Goal: Transaction & Acquisition: Obtain resource

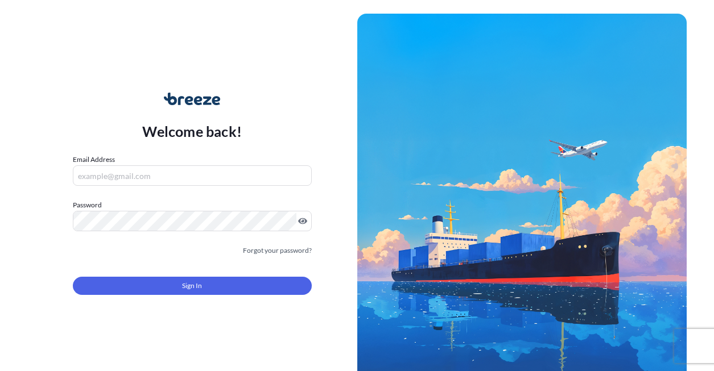
drag, startPoint x: 332, startPoint y: 140, endPoint x: 313, endPoint y: 147, distance: 20.2
click at [332, 140] on div "Welcome back! Email Address Password Must include: Upper & lower case letters S…" at bounding box center [192, 201] width 330 height 262
click at [148, 178] on input "Email Address" at bounding box center [192, 175] width 239 height 20
type input "[EMAIL_ADDRESS][DOMAIN_NAME]"
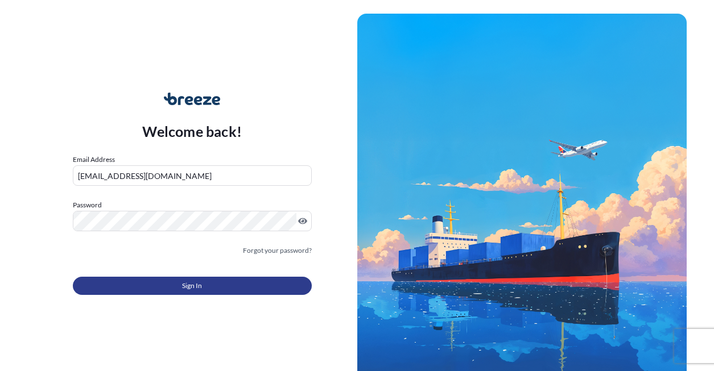
click at [180, 295] on button "Sign In" at bounding box center [192, 286] width 239 height 18
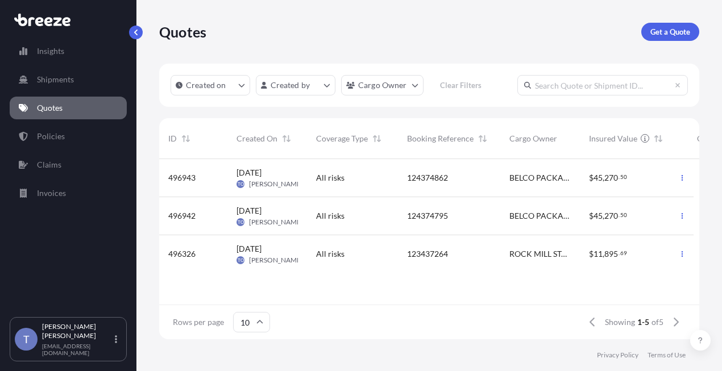
scroll to position [9, 9]
click at [668, 36] on p "Get a Quote" at bounding box center [671, 31] width 40 height 11
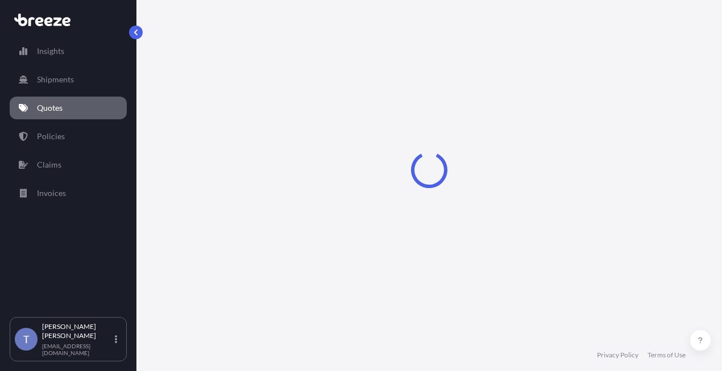
select select "Sea"
select select "1"
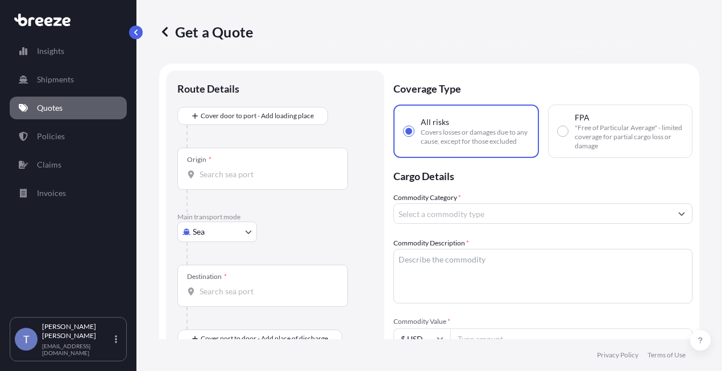
scroll to position [20, 0]
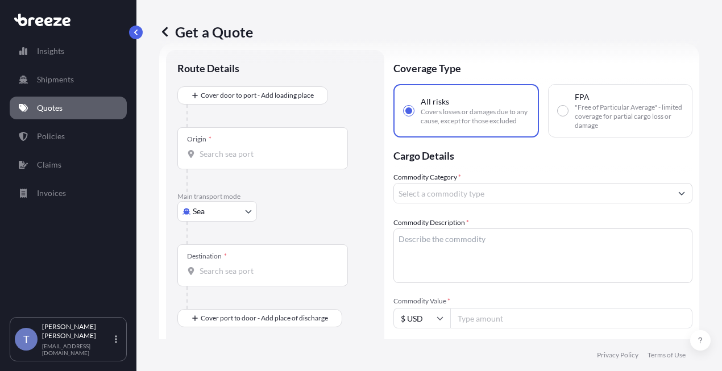
click at [238, 248] on body "Insights Shipments Quotes Policies Claims Invoices T [PERSON_NAME] [EMAIL_ADDRE…" at bounding box center [361, 228] width 722 height 457
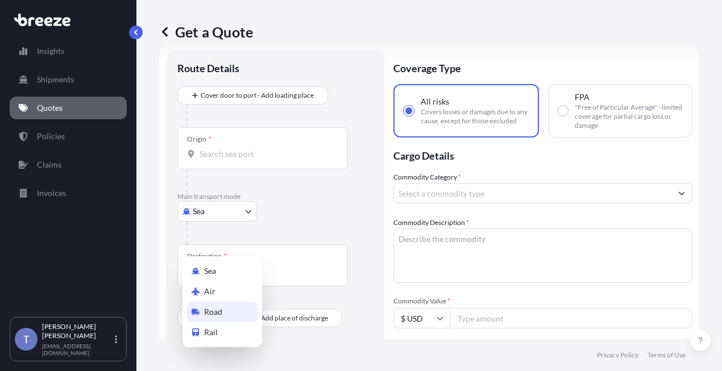
click at [238, 312] on div "Road" at bounding box center [222, 312] width 71 height 20
select select "Road"
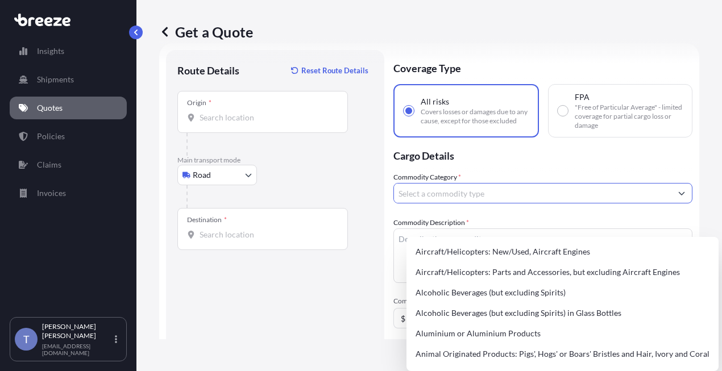
click at [459, 204] on input "Commodity Category *" at bounding box center [532, 193] width 277 height 20
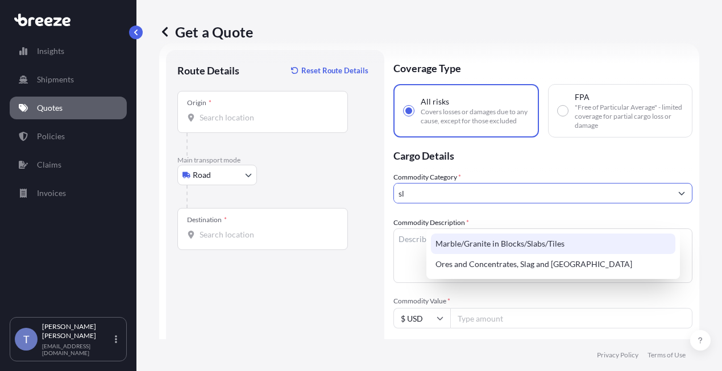
click at [549, 247] on div "Marble/Granite in Blocks/Slabs/Tiles" at bounding box center [553, 244] width 245 height 20
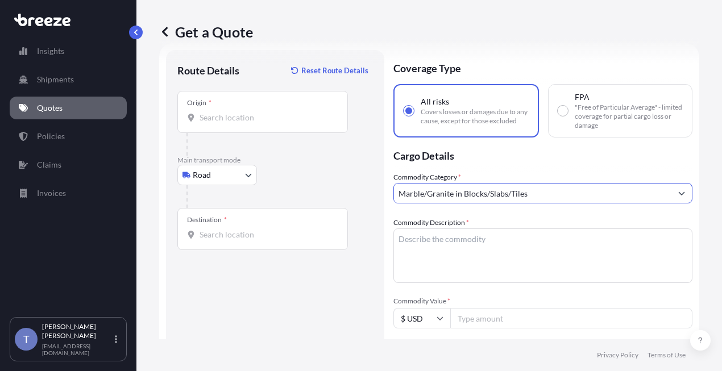
type input "Marble/Granite in Blocks/Slabs/Tiles"
click at [364, 185] on div "Road Sea Air Road Rail" at bounding box center [275, 175] width 196 height 20
click at [218, 133] on div "Origin *" at bounding box center [262, 112] width 171 height 42
click at [218, 123] on input "Origin *" at bounding box center [267, 117] width 134 height 11
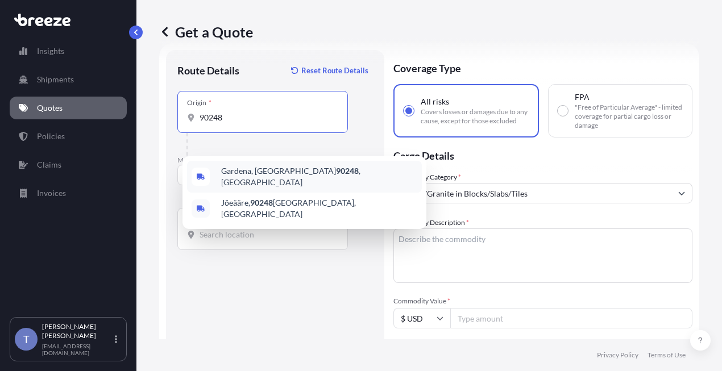
click at [262, 183] on span "[GEOGRAPHIC_DATA] , [GEOGRAPHIC_DATA]" at bounding box center [319, 176] width 196 height 23
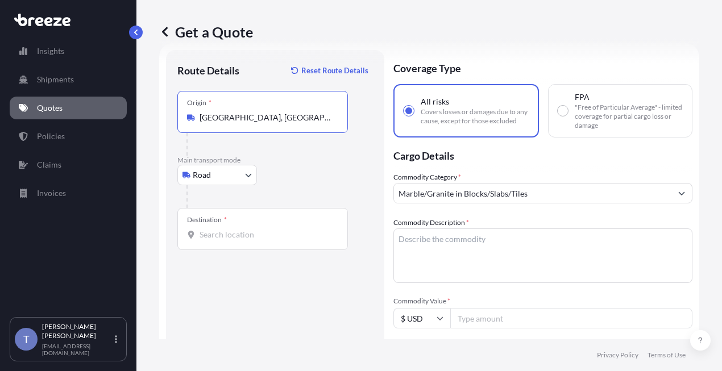
type input "[GEOGRAPHIC_DATA], [GEOGRAPHIC_DATA]"
click at [259, 241] on input "Destination *" at bounding box center [267, 234] width 134 height 11
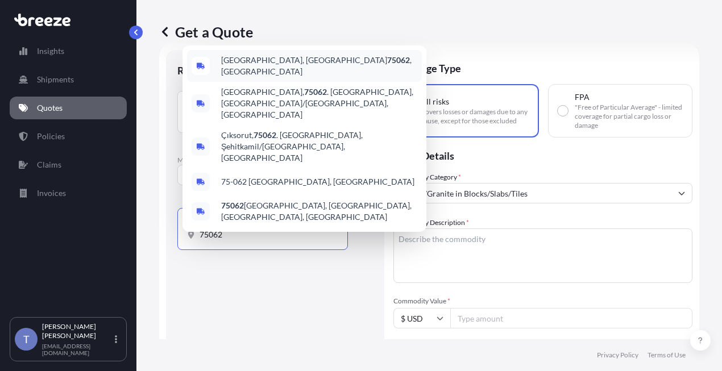
click at [284, 81] on div "[GEOGRAPHIC_DATA] , [GEOGRAPHIC_DATA]" at bounding box center [304, 66] width 235 height 32
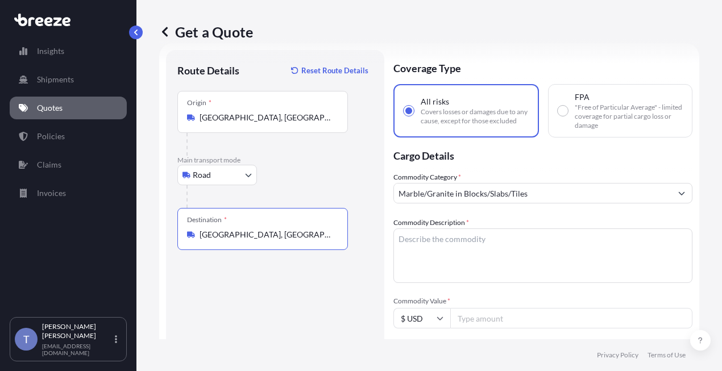
type input "[GEOGRAPHIC_DATA], [GEOGRAPHIC_DATA]"
click at [556, 270] on textarea "Commodity Description *" at bounding box center [542, 256] width 299 height 55
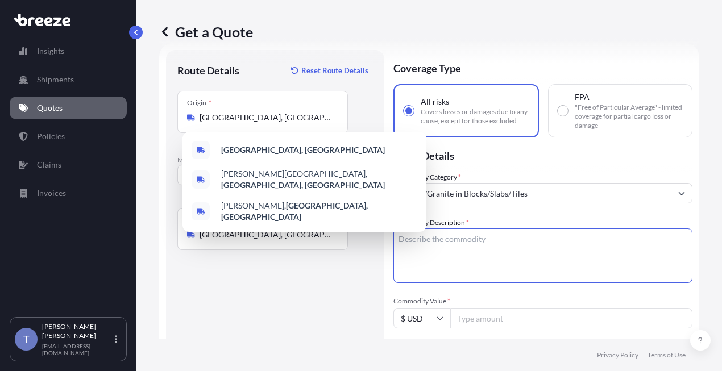
paste textarea "porcelain slabs"
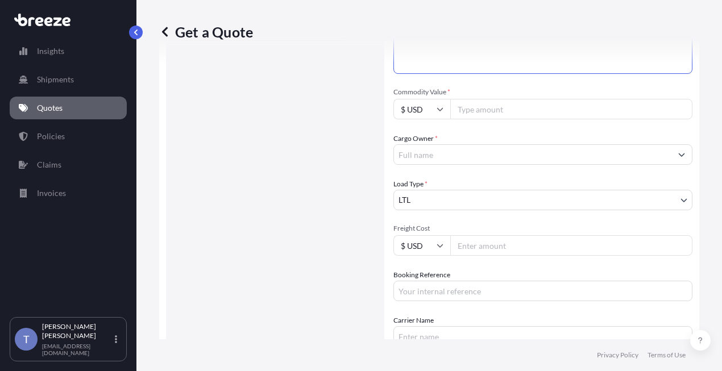
scroll to position [248, 0]
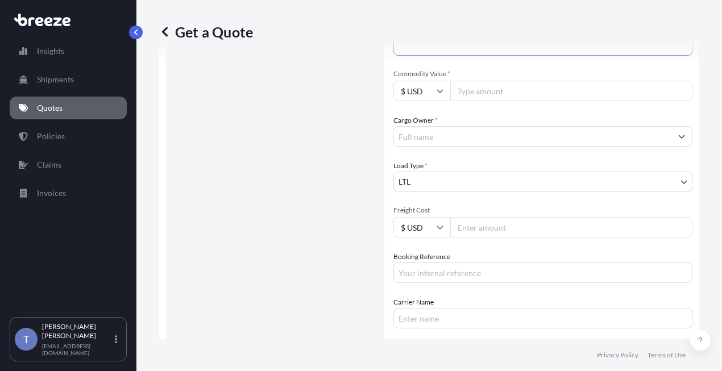
type textarea "porcelain slabs"
click at [513, 147] on div "Cargo Owner *" at bounding box center [542, 131] width 299 height 32
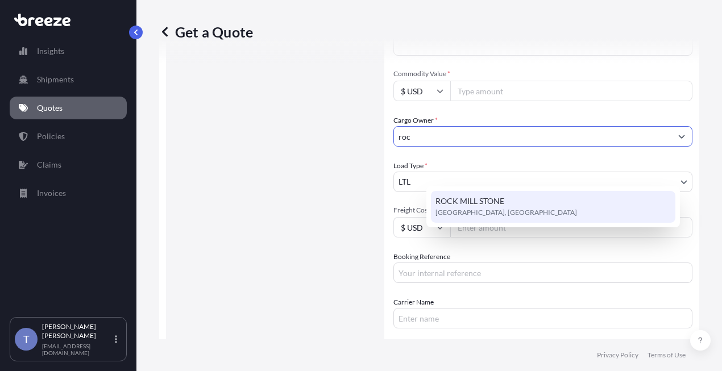
click at [504, 204] on span "ROCK MILL STONE" at bounding box center [470, 201] width 69 height 11
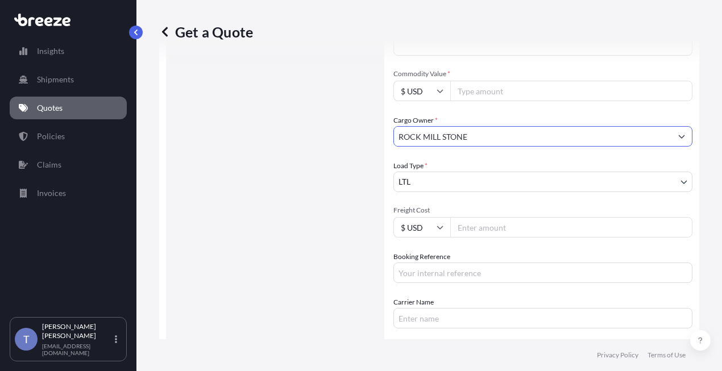
type input "ROCK MILL STONE"
click at [533, 101] on input "Commodity Value *" at bounding box center [571, 91] width 242 height 20
type input "10000"
click at [532, 238] on input "Freight Cost" at bounding box center [571, 227] width 242 height 20
paste input "1720.62"
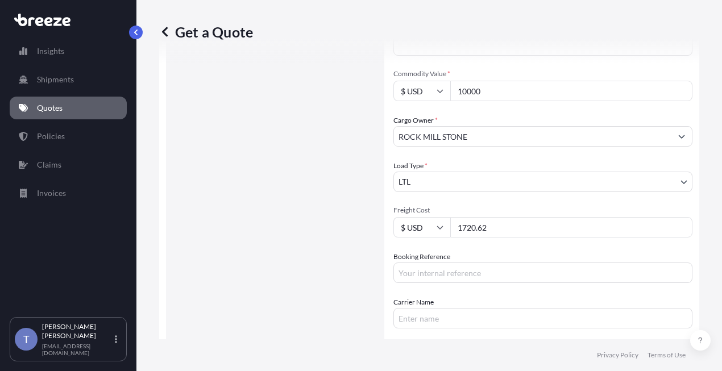
type input "1720.62"
click at [463, 283] on input "Booking Reference" at bounding box center [542, 273] width 299 height 20
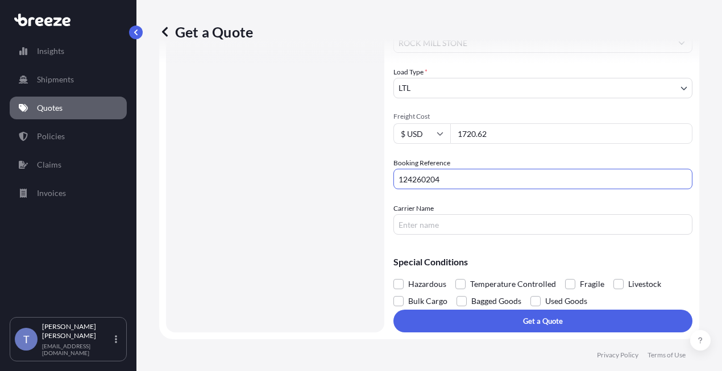
scroll to position [405, 0]
type input "124260204"
click at [575, 279] on span at bounding box center [570, 284] width 10 height 10
click at [565, 276] on input "Fragile" at bounding box center [565, 276] width 0 height 0
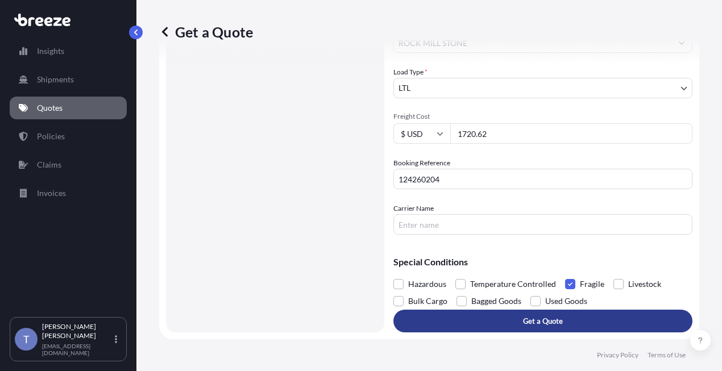
click at [501, 310] on button "Get a Quote" at bounding box center [542, 321] width 299 height 23
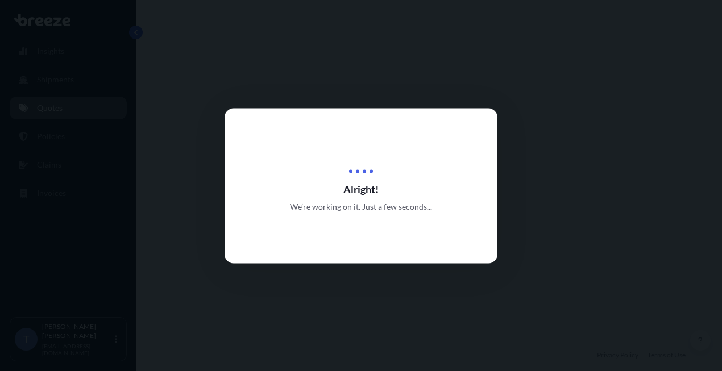
select select "Road"
select select "1"
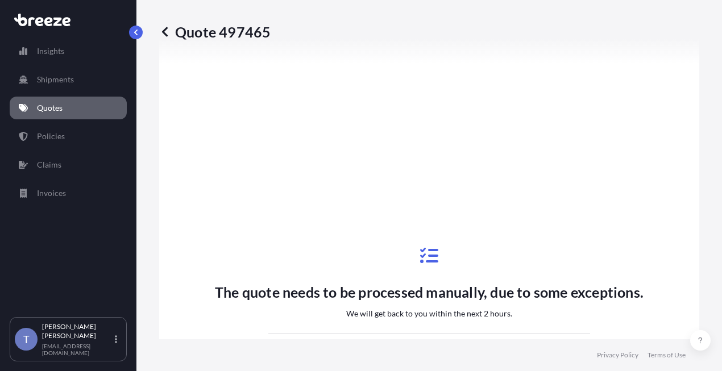
scroll to position [632, 0]
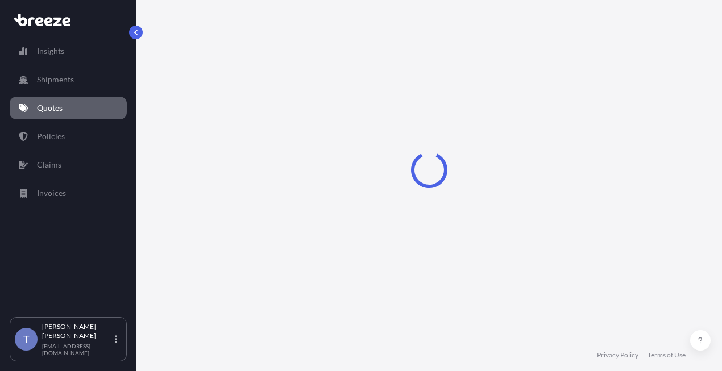
select select "Road"
select select "1"
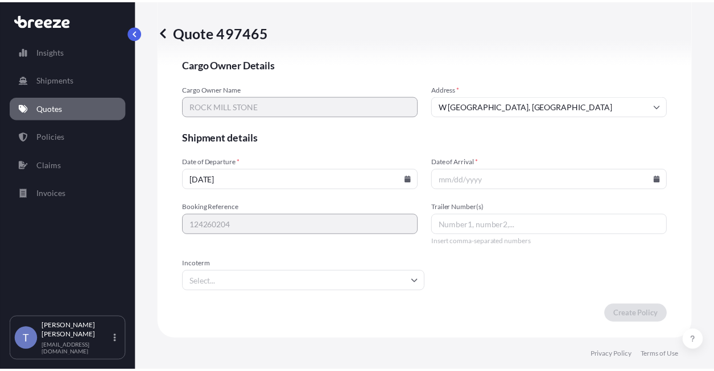
scroll to position [2886, 0]
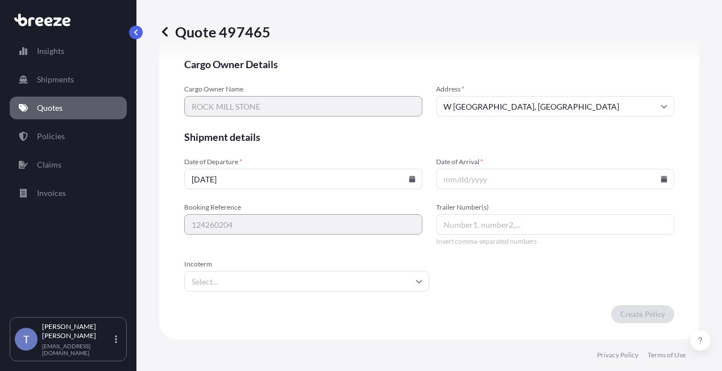
click at [556, 171] on input "Date of Arrival *" at bounding box center [555, 179] width 238 height 20
click at [661, 176] on icon at bounding box center [664, 179] width 6 height 7
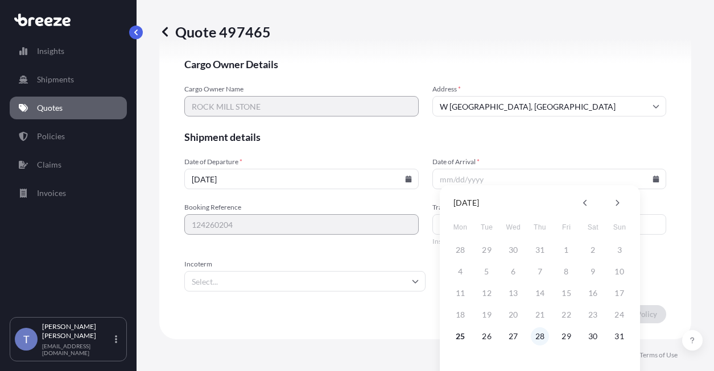
click at [540, 335] on button "28" at bounding box center [540, 337] width 18 height 18
type input "08/28/2025"
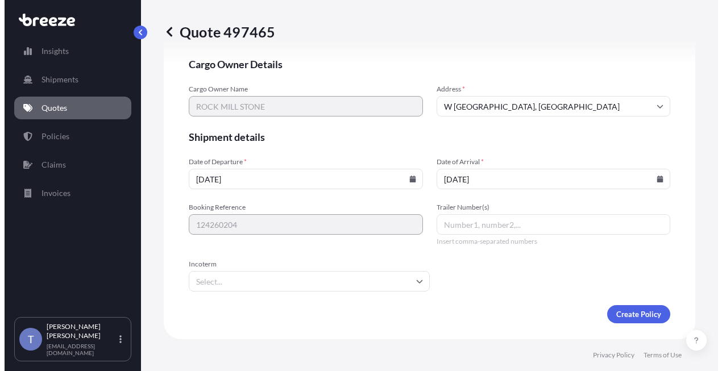
scroll to position [2886, 0]
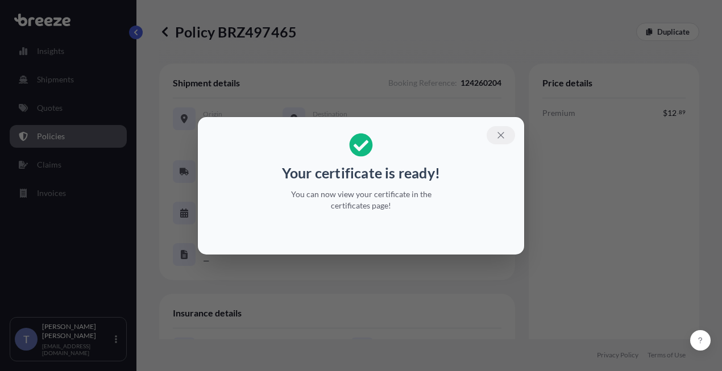
click at [504, 132] on icon "button" at bounding box center [501, 135] width 6 height 6
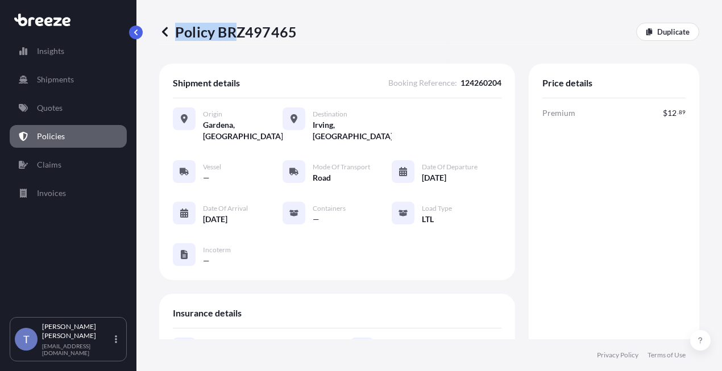
drag, startPoint x: 307, startPoint y: 38, endPoint x: 237, endPoint y: 38, distance: 69.9
click at [240, 38] on div "Policy BRZ497465 Duplicate" at bounding box center [429, 32] width 540 height 18
drag, startPoint x: 231, startPoint y: 38, endPoint x: 277, endPoint y: 36, distance: 46.7
click at [233, 38] on p "Policy BRZ497465" at bounding box center [228, 32] width 138 height 18
click at [301, 36] on div "Policy BRZ497465 Duplicate" at bounding box center [429, 32] width 540 height 18
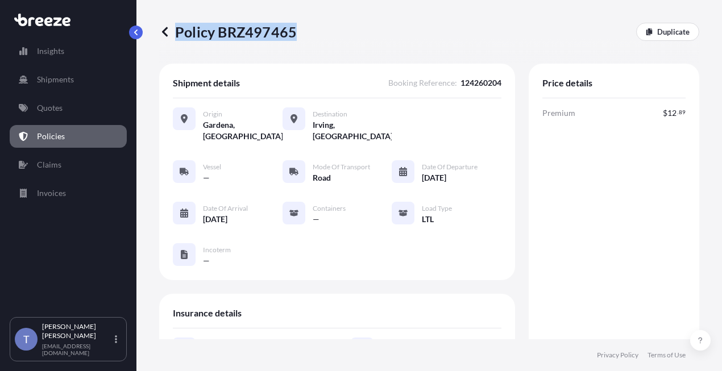
drag, startPoint x: 301, startPoint y: 36, endPoint x: 251, endPoint y: 36, distance: 50.6
click at [251, 36] on div "Policy BRZ497465 Duplicate" at bounding box center [429, 32] width 540 height 18
drag, startPoint x: 242, startPoint y: 38, endPoint x: 225, endPoint y: 38, distance: 17.1
click at [242, 38] on p "Policy BRZ497465" at bounding box center [228, 32] width 138 height 18
click at [226, 38] on p "Policy BRZ497465" at bounding box center [228, 32] width 138 height 18
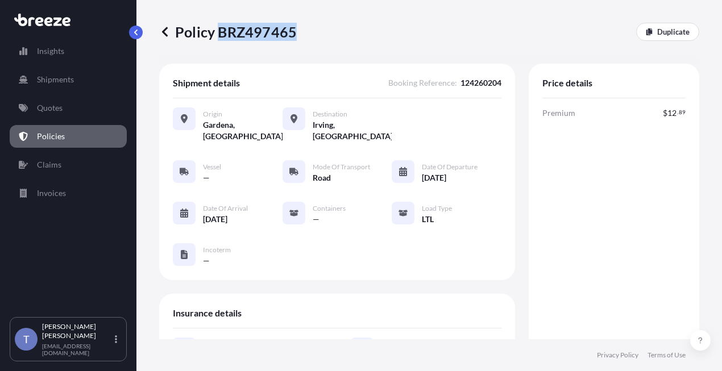
drag, startPoint x: 222, startPoint y: 36, endPoint x: 297, endPoint y: 36, distance: 75.1
click at [297, 36] on p "Policy BRZ497465" at bounding box center [228, 32] width 138 height 18
copy p "BRZ497465"
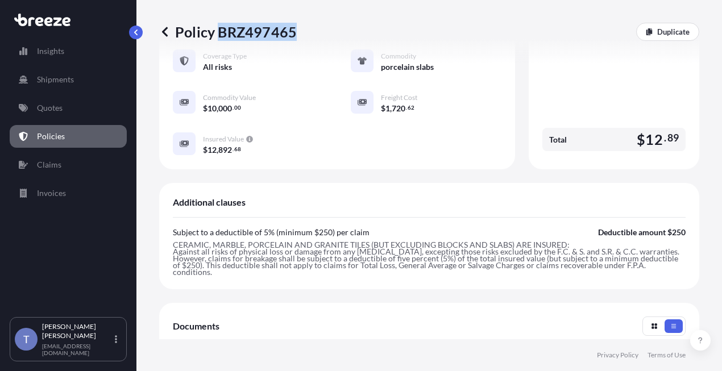
scroll to position [625, 0]
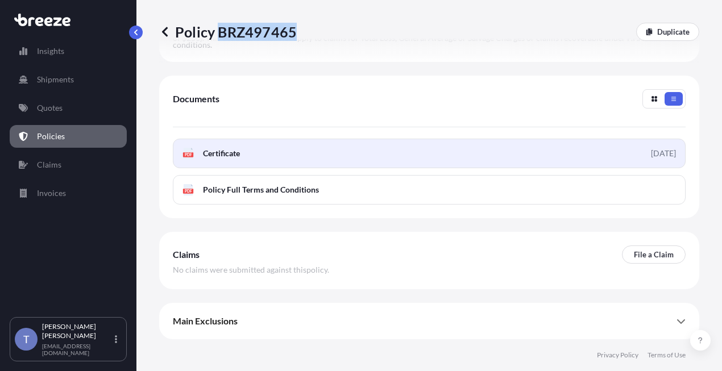
click at [408, 151] on link "PDF Certificate 2025-08-25" at bounding box center [429, 154] width 513 height 30
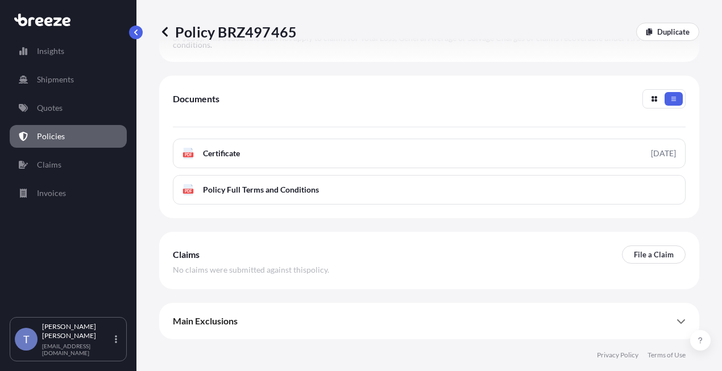
click at [511, 77] on div "Documents PDF Certificate 2025-08-25 PDF Policy Full Terms and Conditions" at bounding box center [429, 147] width 540 height 143
